Goal: Transaction & Acquisition: Download file/media

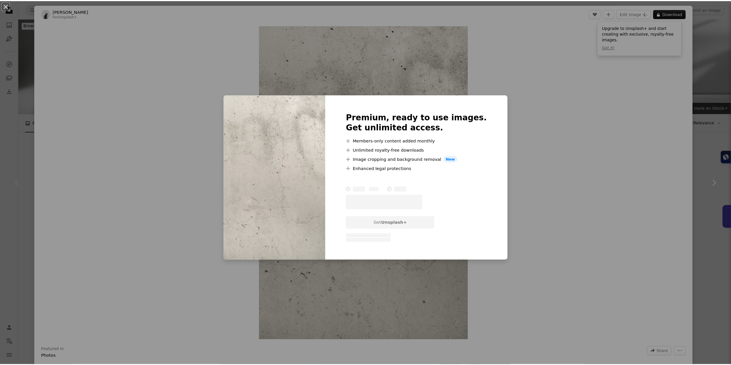
scroll to position [144, 0]
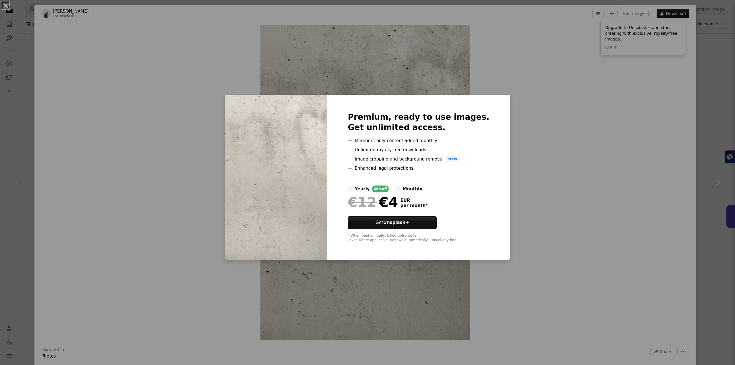
click at [570, 116] on div "An X shape Premium, ready to use images. Get unlimited access. A plus sign Memb…" at bounding box center [367, 182] width 735 height 365
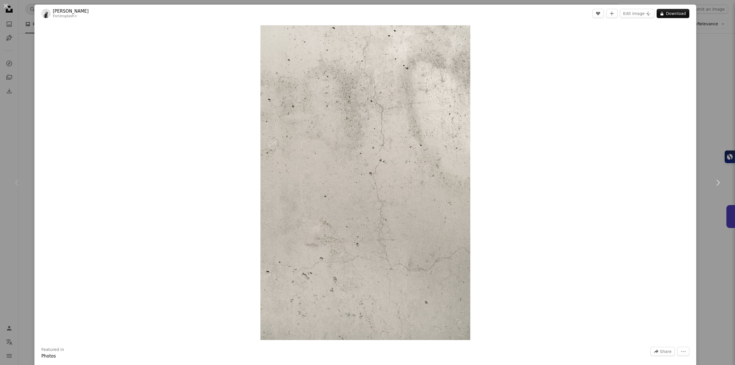
click at [16, 53] on div "An X shape Chevron left Chevron right [PERSON_NAME] For Unsplash+ A heart A plu…" at bounding box center [367, 182] width 735 height 365
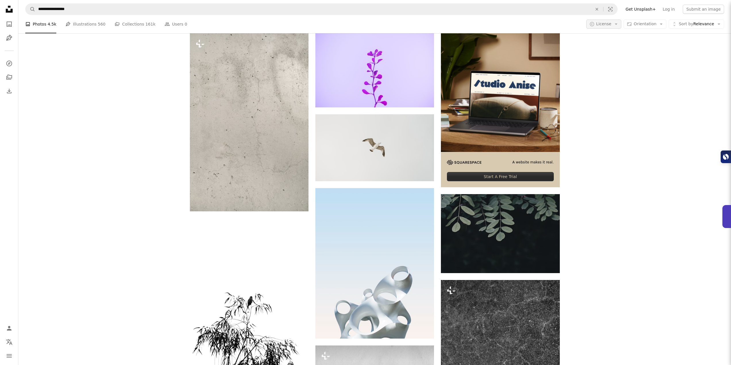
click at [621, 25] on button "A copyright icon © License Arrow down" at bounding box center [603, 24] width 35 height 9
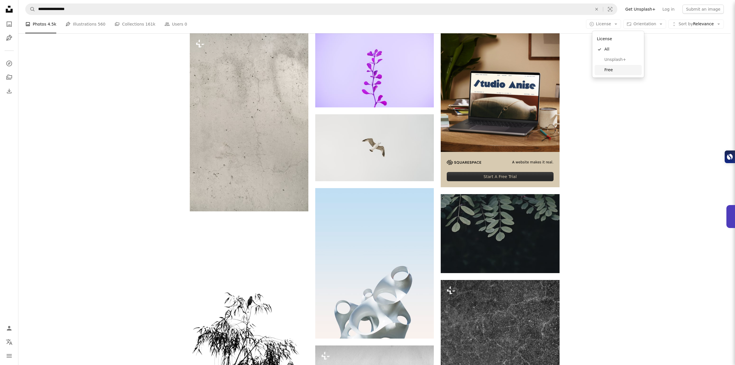
click at [618, 70] on span "Free" at bounding box center [621, 70] width 35 height 6
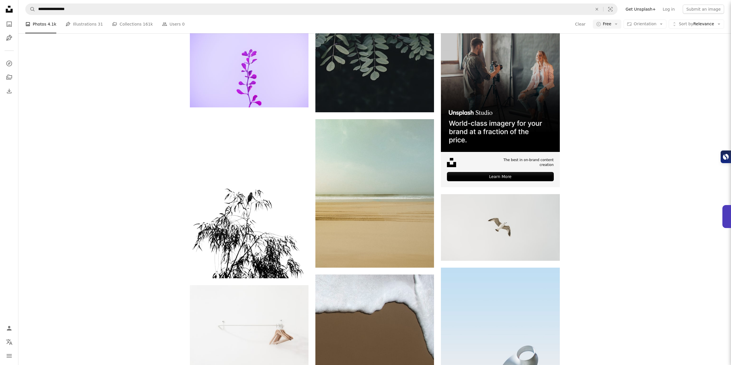
click at [342, 24] on link "wallpaper" at bounding box center [342, 17] width 41 height 11
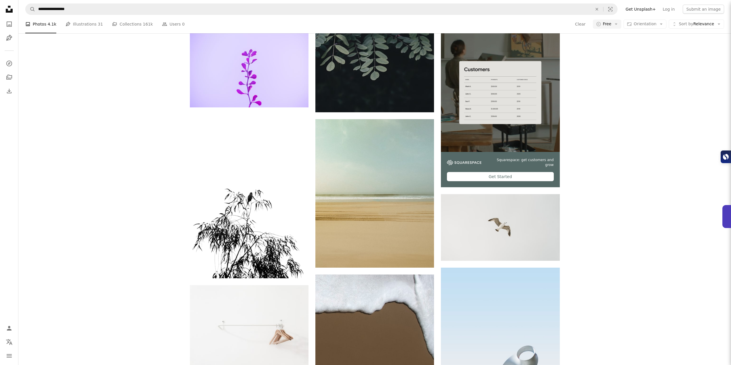
click at [485, 24] on link "minimal" at bounding box center [474, 17] width 41 height 11
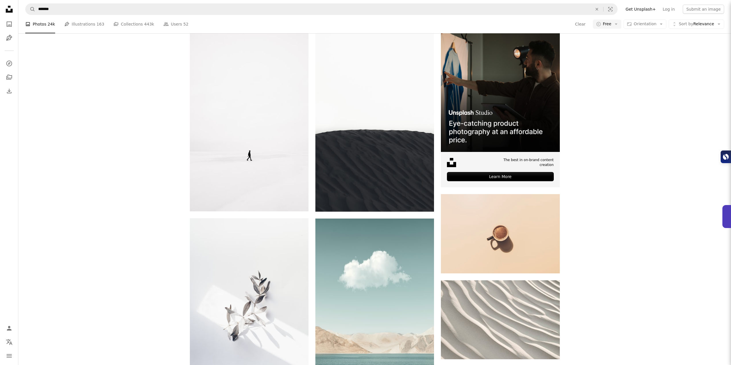
scroll to position [402, 0]
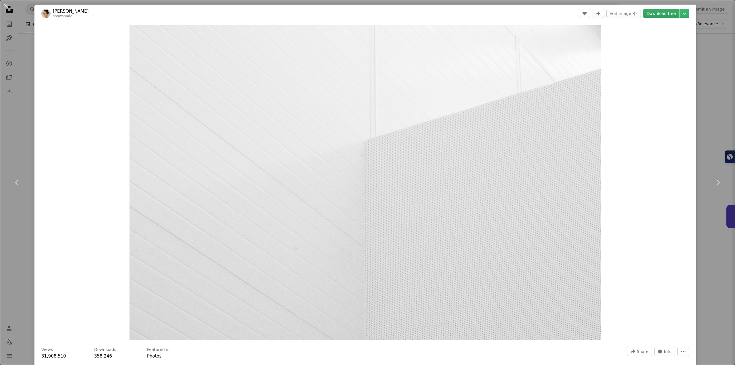
click at [658, 15] on link "Download free" at bounding box center [661, 13] width 36 height 9
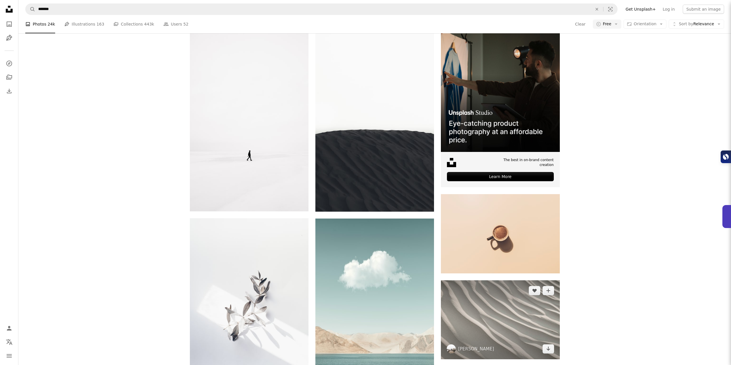
scroll to position [172, 0]
click at [499, 280] on img at bounding box center [500, 319] width 119 height 79
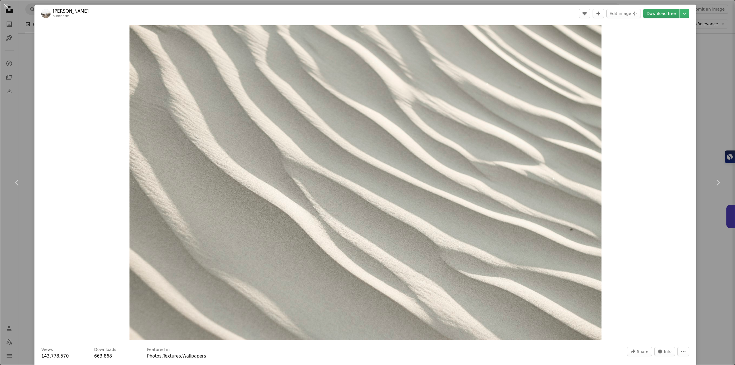
click at [664, 13] on link "Download free" at bounding box center [661, 13] width 36 height 9
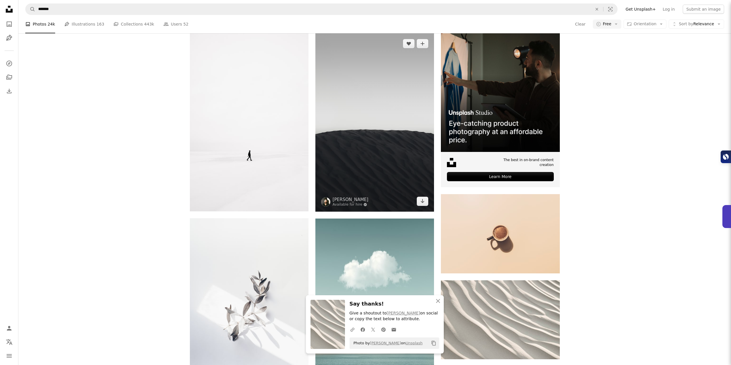
click at [353, 212] on img at bounding box center [374, 122] width 119 height 178
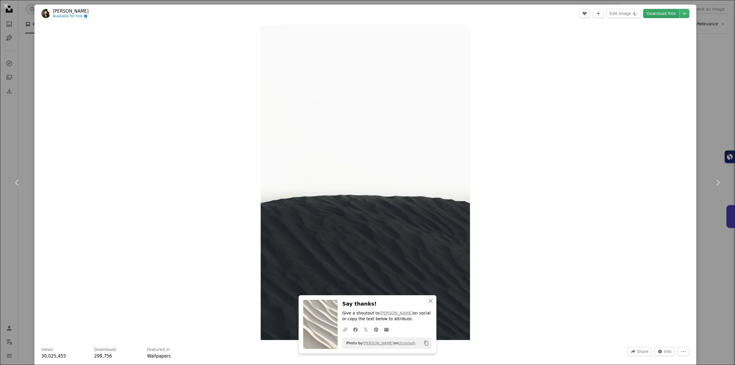
click at [662, 17] on link "Download free" at bounding box center [661, 13] width 36 height 9
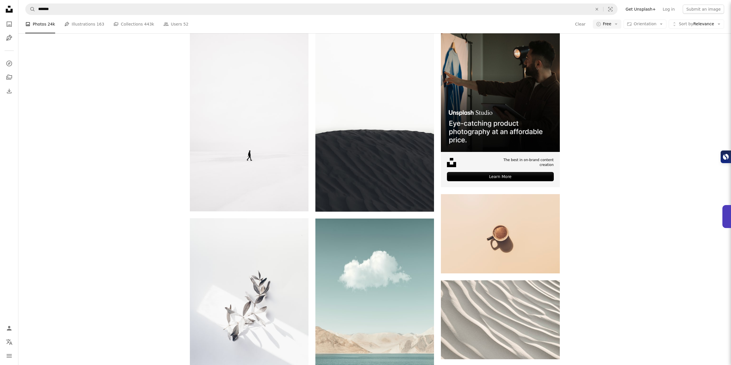
scroll to position [1138, 0]
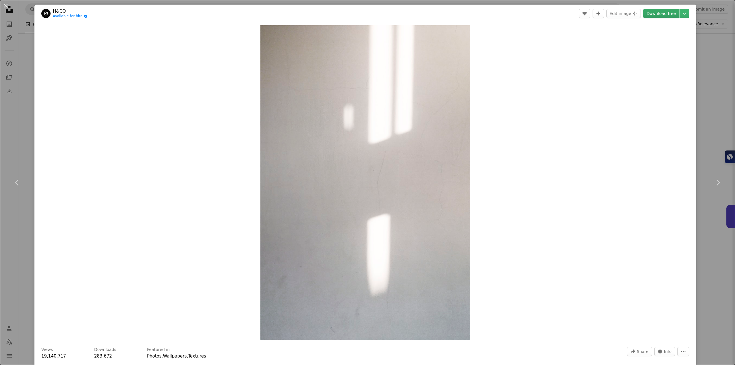
click at [657, 13] on link "Download free" at bounding box center [661, 13] width 36 height 9
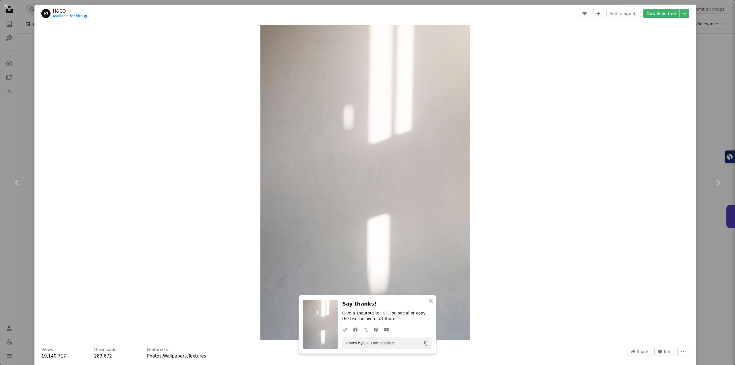
drag, startPoint x: 16, startPoint y: 99, endPoint x: 20, endPoint y: 104, distance: 6.4
click at [16, 99] on div "An X shape Chevron left Chevron right An X shape Close Say thanks! Give a shout…" at bounding box center [367, 182] width 735 height 365
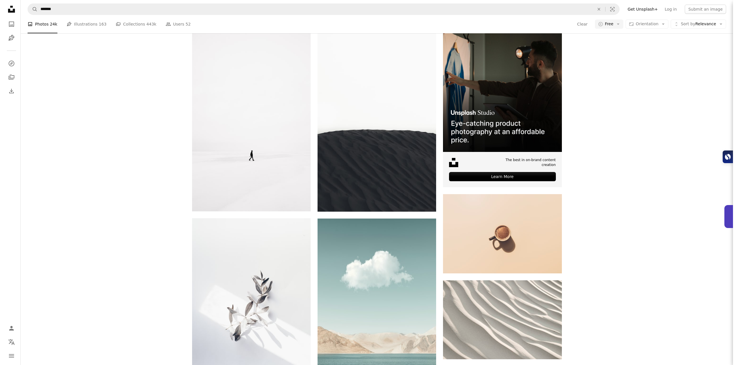
scroll to position [3090, 0]
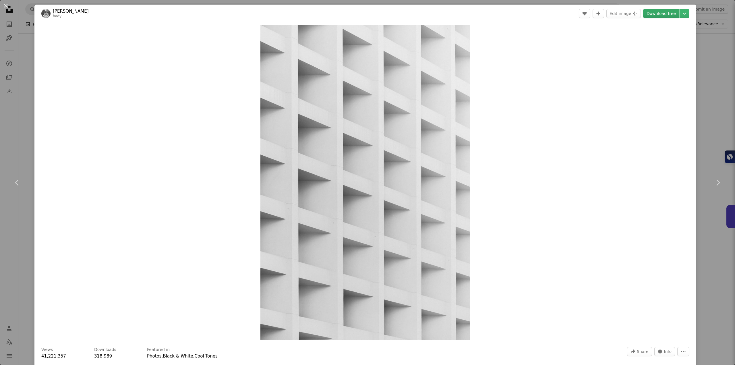
click at [658, 14] on link "Download free" at bounding box center [661, 13] width 36 height 9
